Goal: Transaction & Acquisition: Purchase product/service

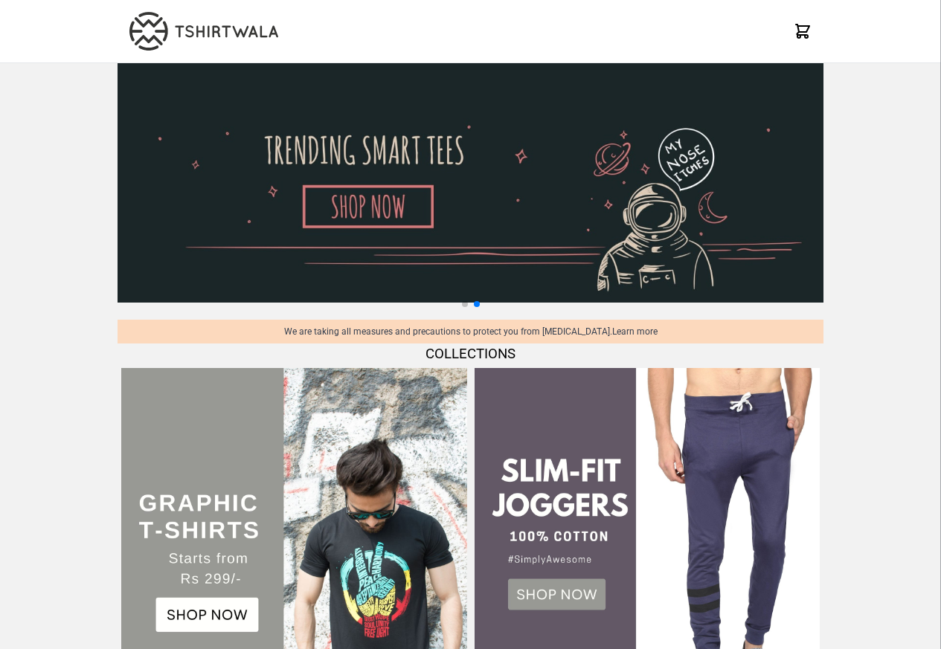
click at [164, 603] on img at bounding box center [293, 540] width 345 height 345
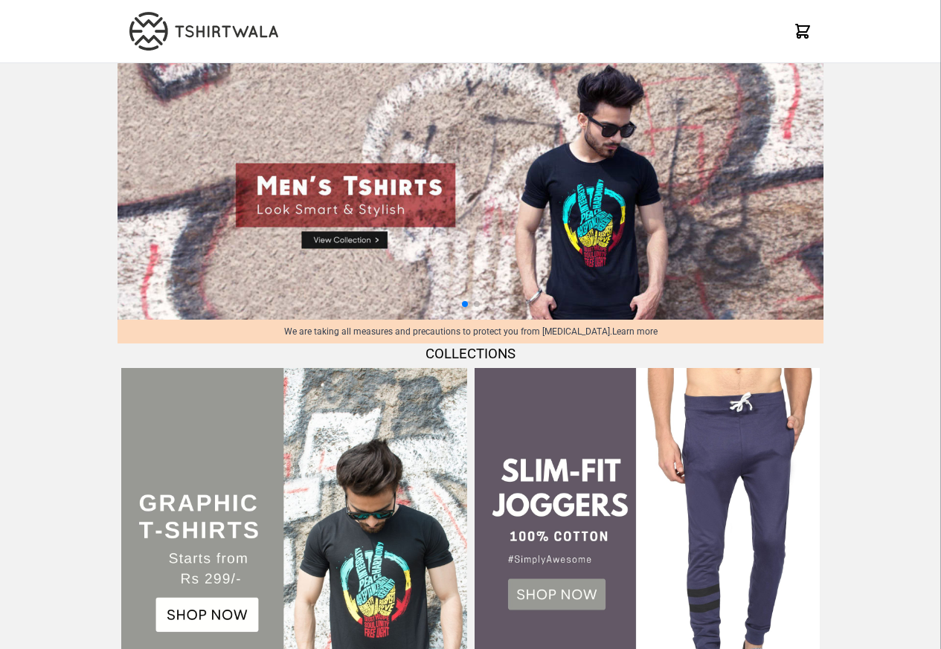
click at [156, 528] on img at bounding box center [293, 540] width 345 height 345
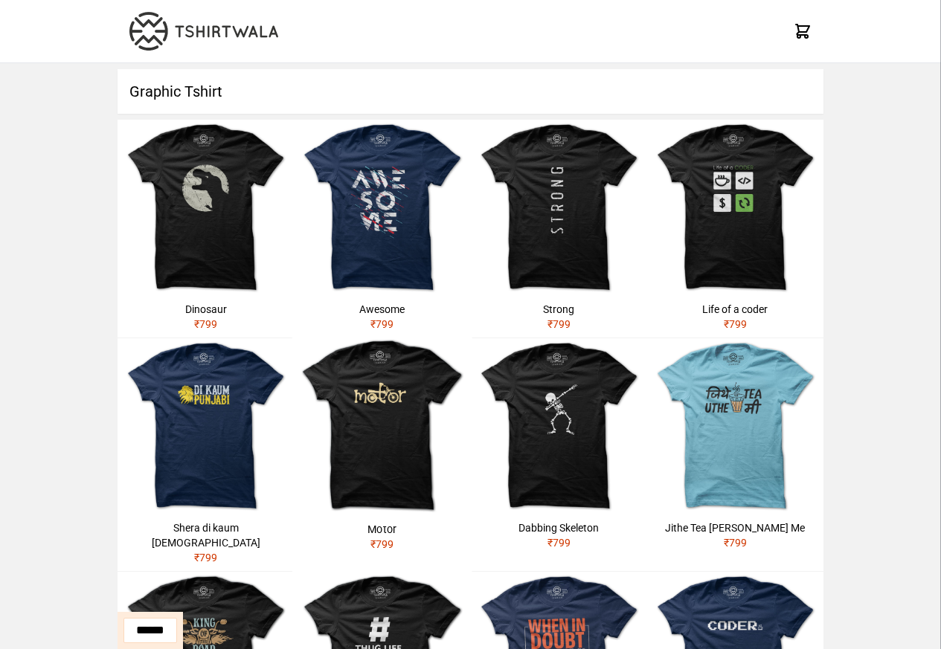
click at [395, 533] on div "Motor" at bounding box center [382, 529] width 168 height 15
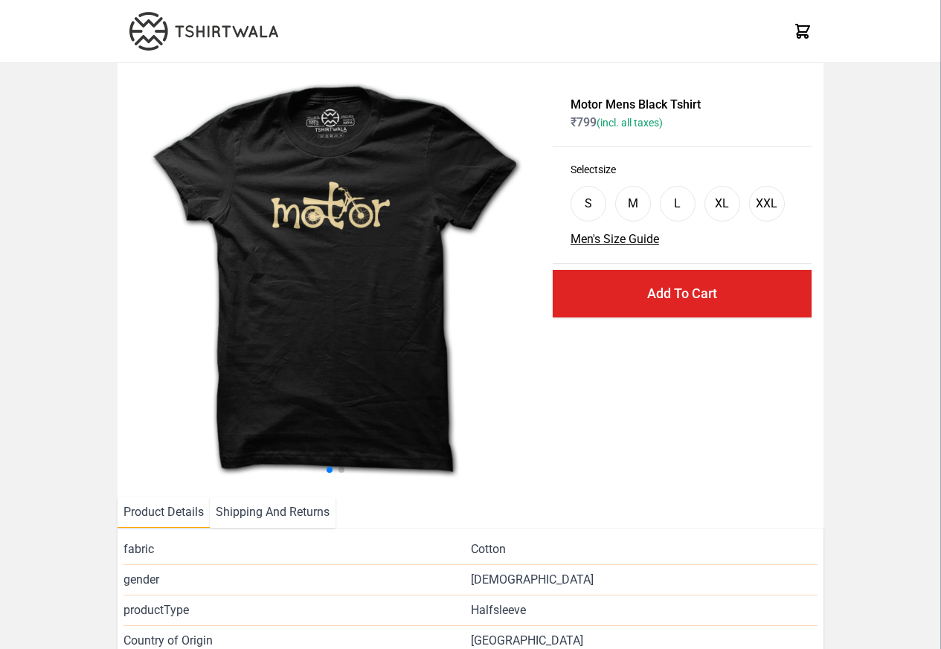
click at [166, 460] on img at bounding box center [334, 280] width 411 height 411
select select "*********"
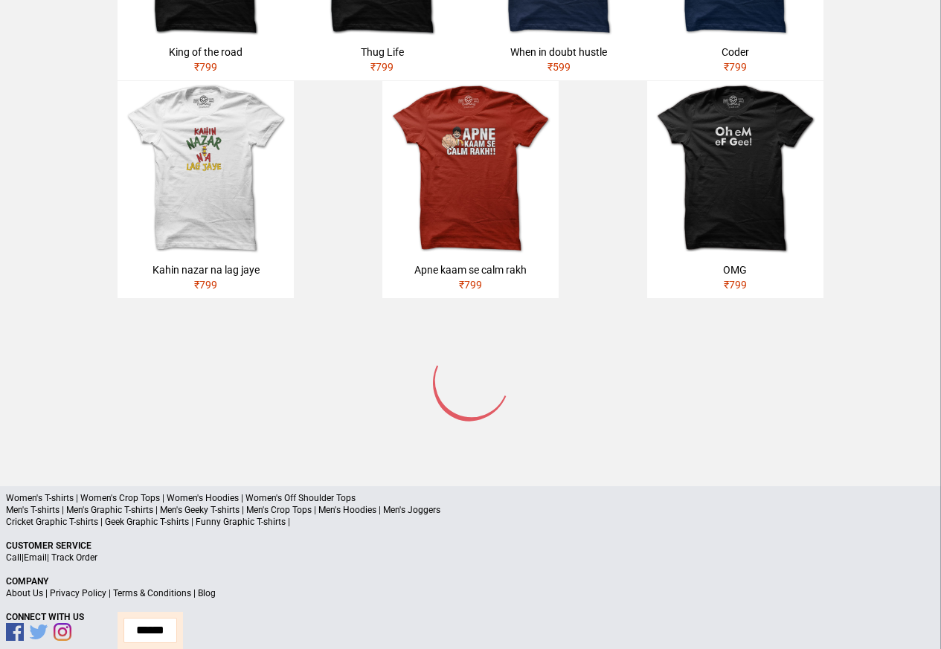
scroll to position [709, 0]
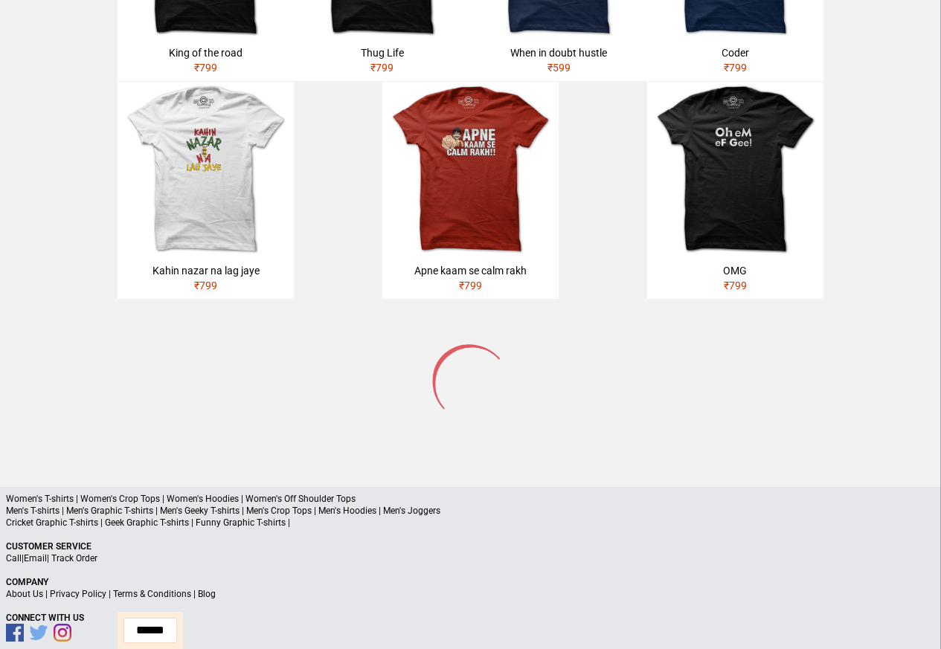
click at [61, 505] on p "Men's T-shirts | Men's Graphic T-shirts | Men's Geeky T-shirts | Men's Crop Top…" at bounding box center [470, 511] width 929 height 12
click at [24, 505] on p "Men's T-shirts | Men's Graphic T-shirts | Men's Geeky T-shirts | Men's Crop Top…" at bounding box center [470, 511] width 929 height 12
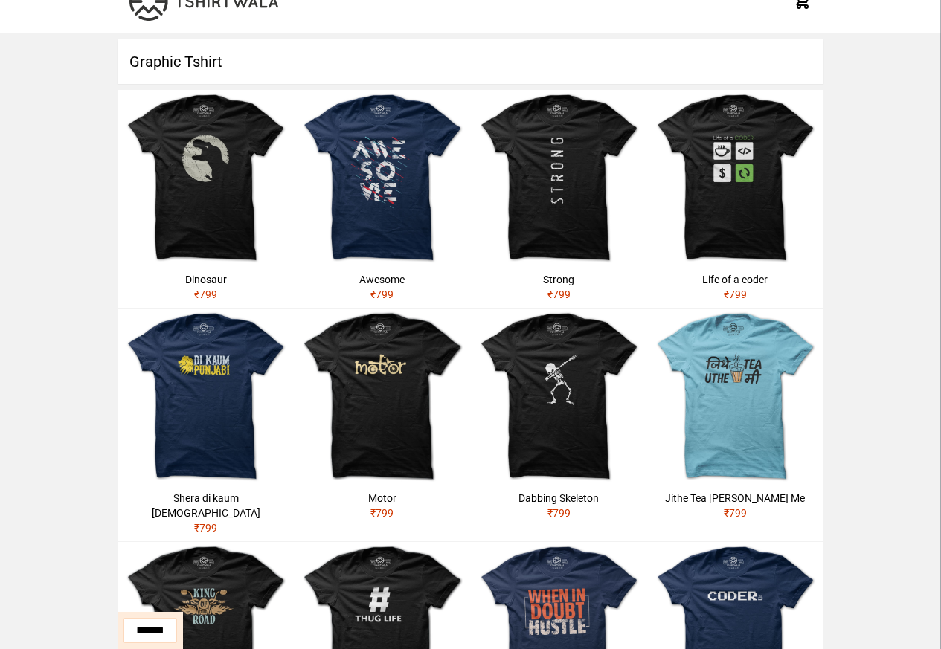
scroll to position [0, 0]
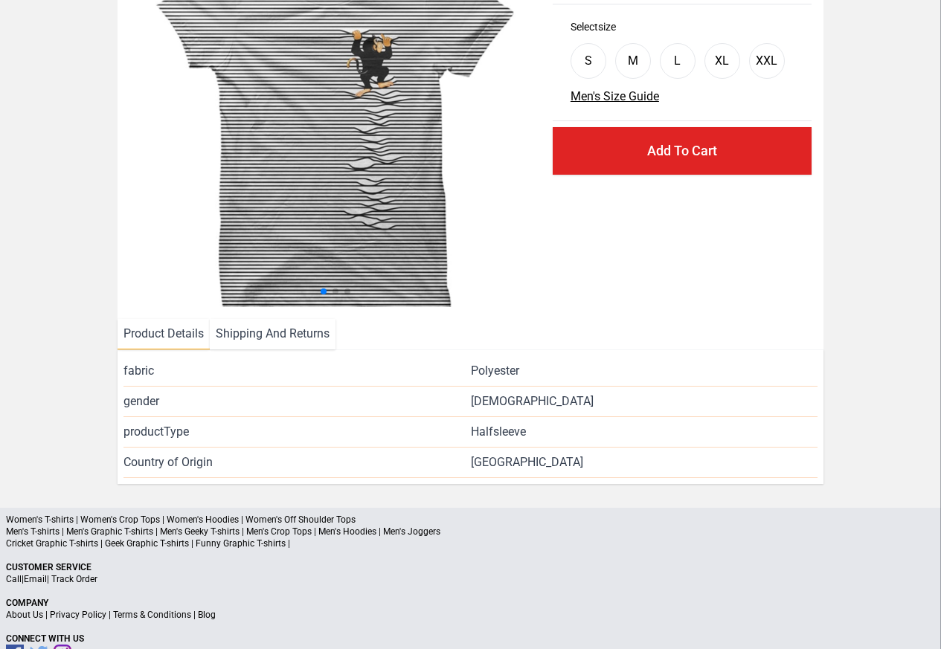
scroll to position [142, 0]
